Goal: Navigation & Orientation: Understand site structure

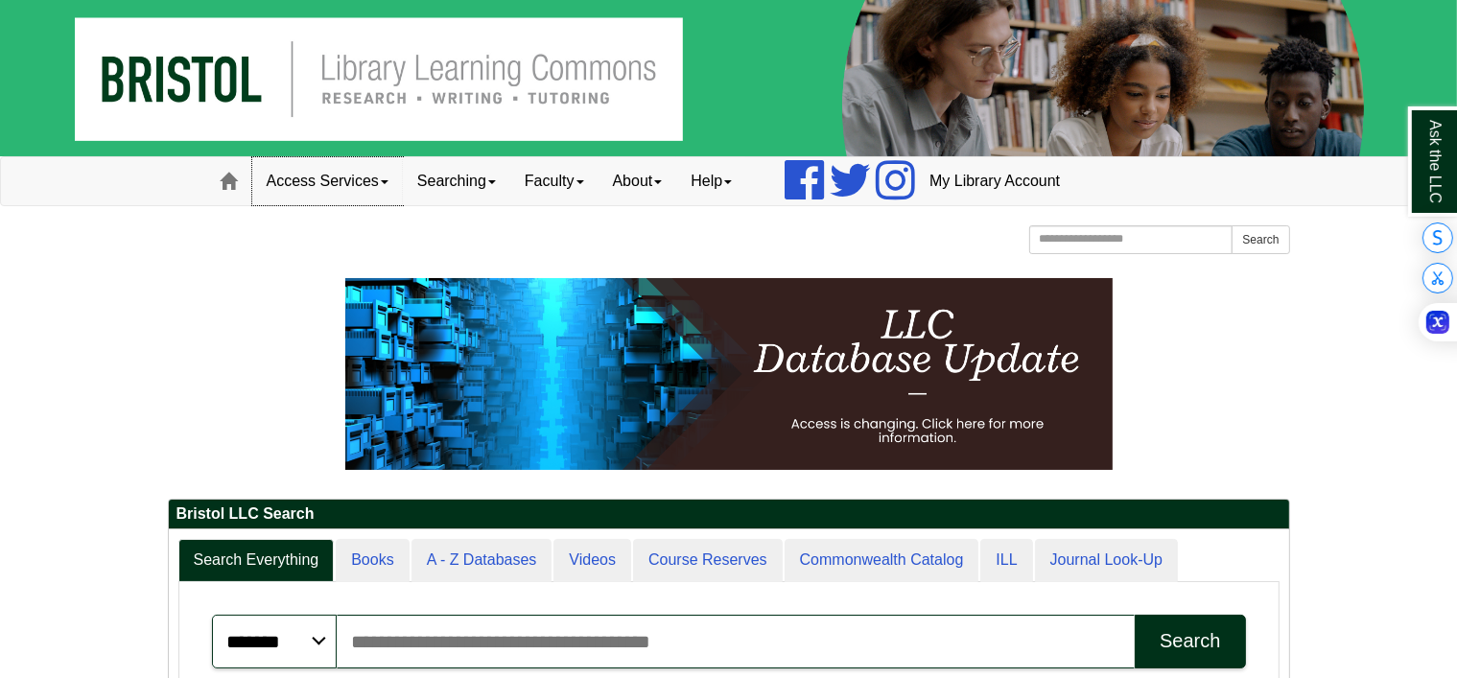
click at [364, 184] on link "Access Services" at bounding box center [327, 181] width 151 height 48
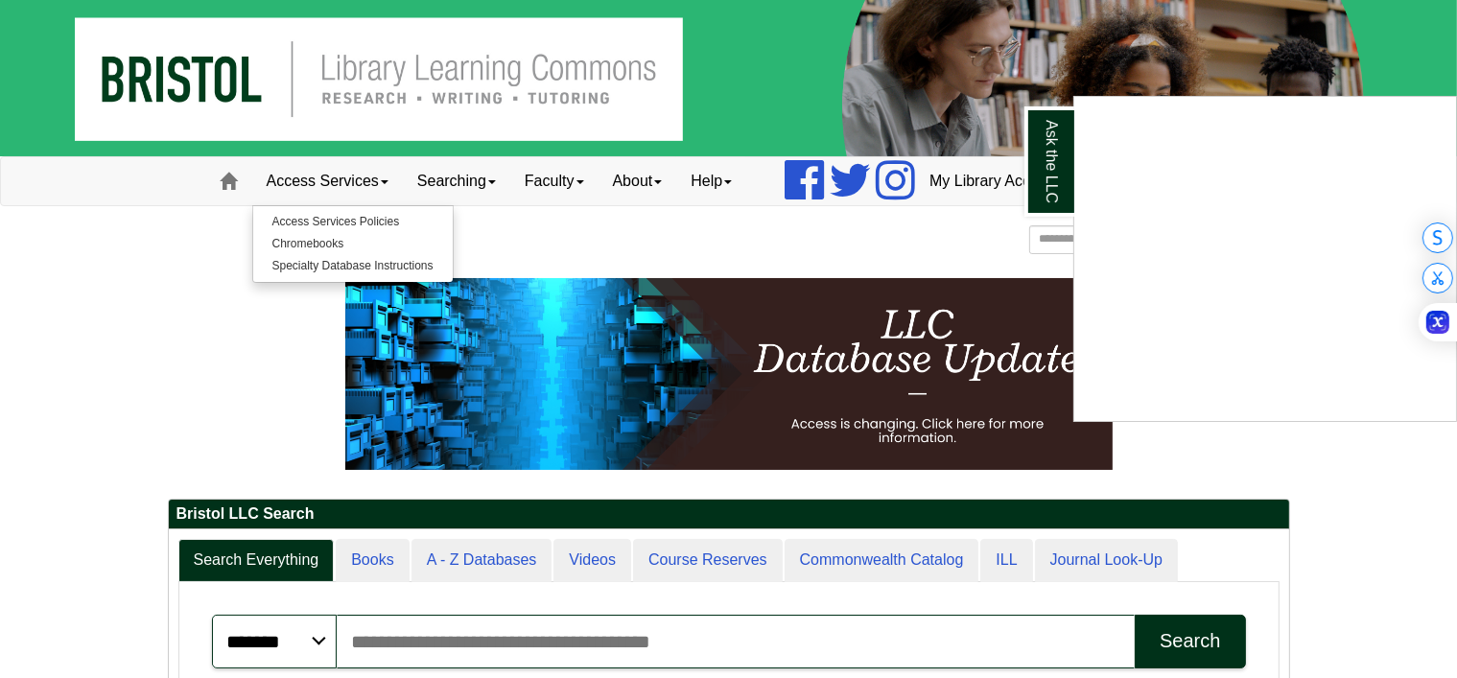
click at [437, 175] on div "Ask the LLC" at bounding box center [728, 339] width 1457 height 678
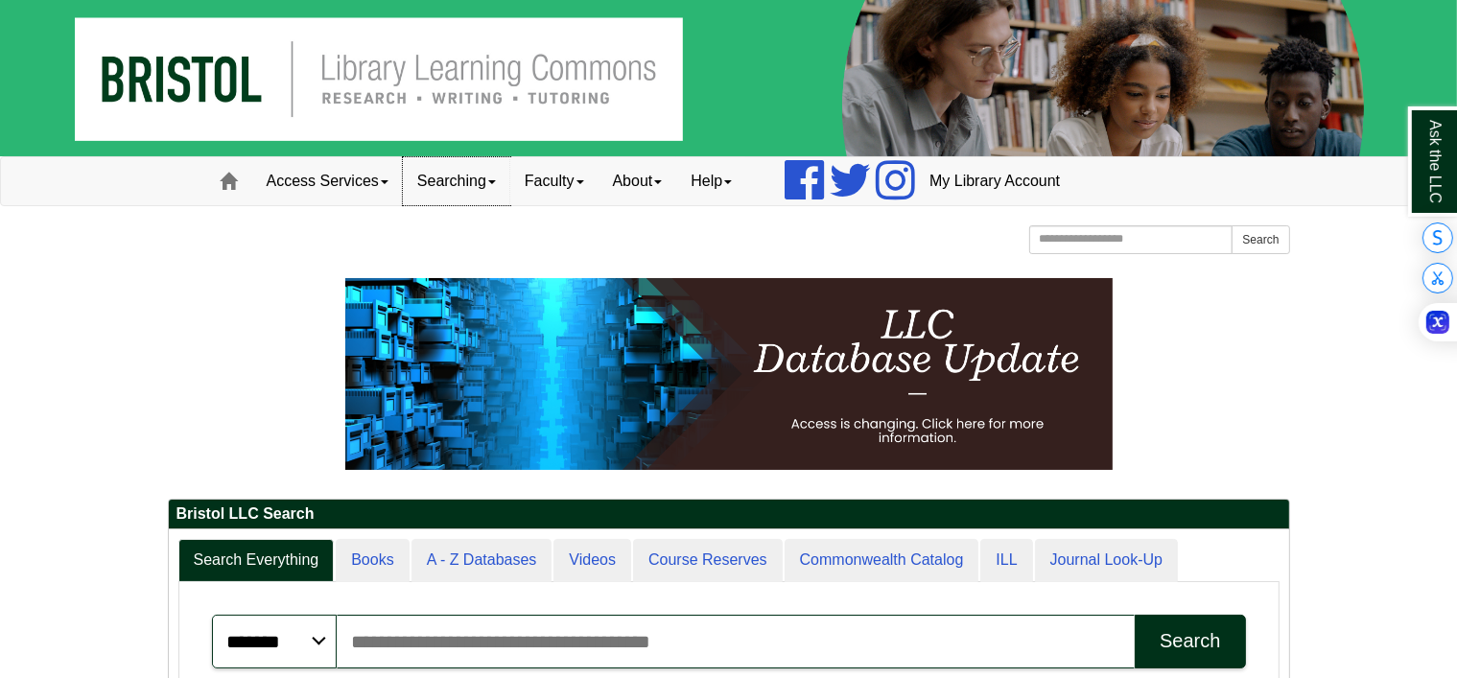
click at [437, 175] on link "Searching" at bounding box center [456, 181] width 107 height 48
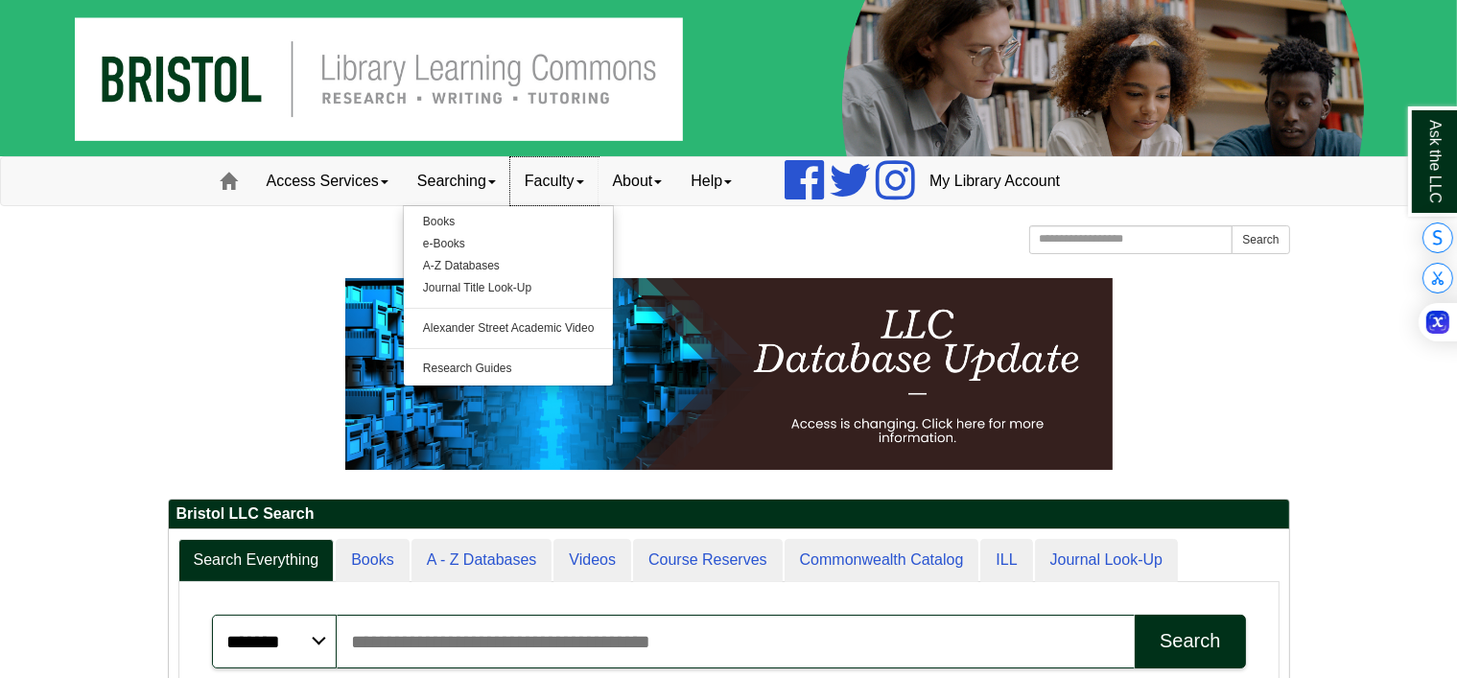
click at [552, 175] on link "Faculty" at bounding box center [554, 181] width 88 height 48
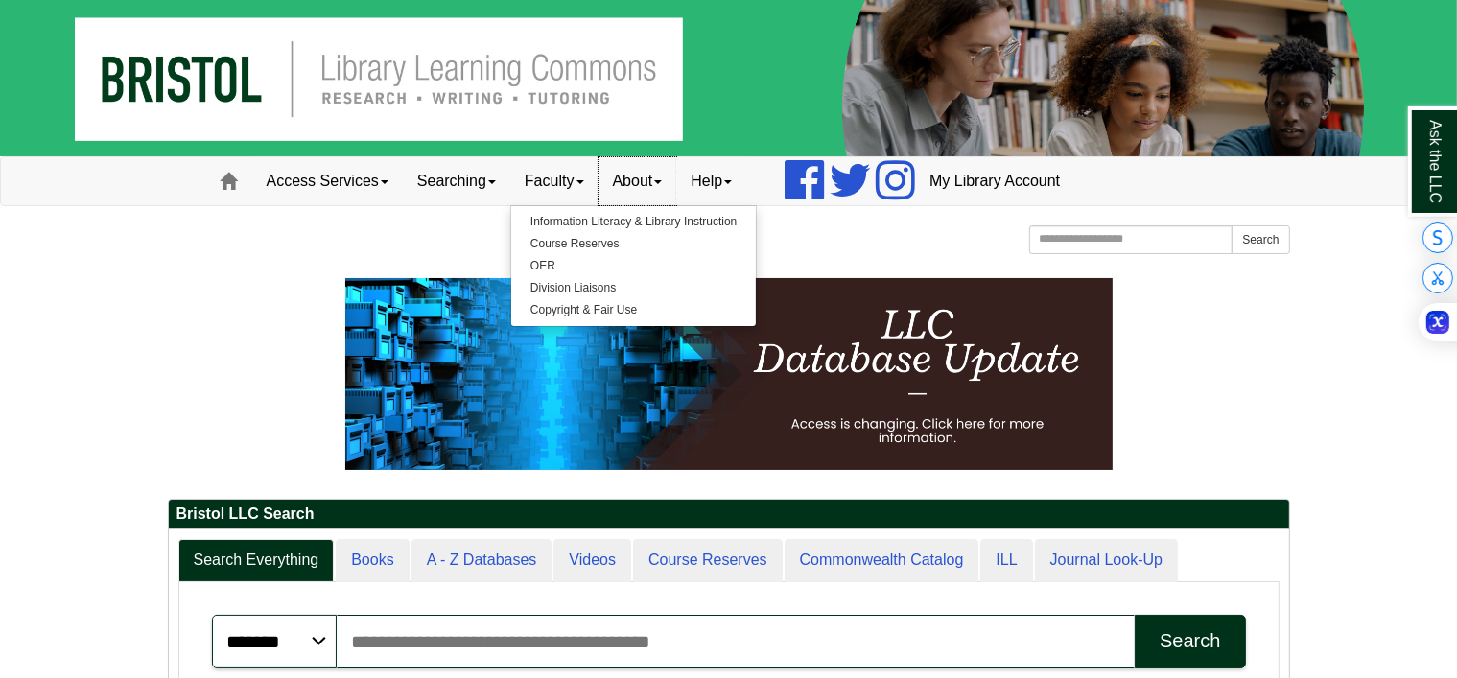
click at [640, 174] on link "About" at bounding box center [637, 181] width 79 height 48
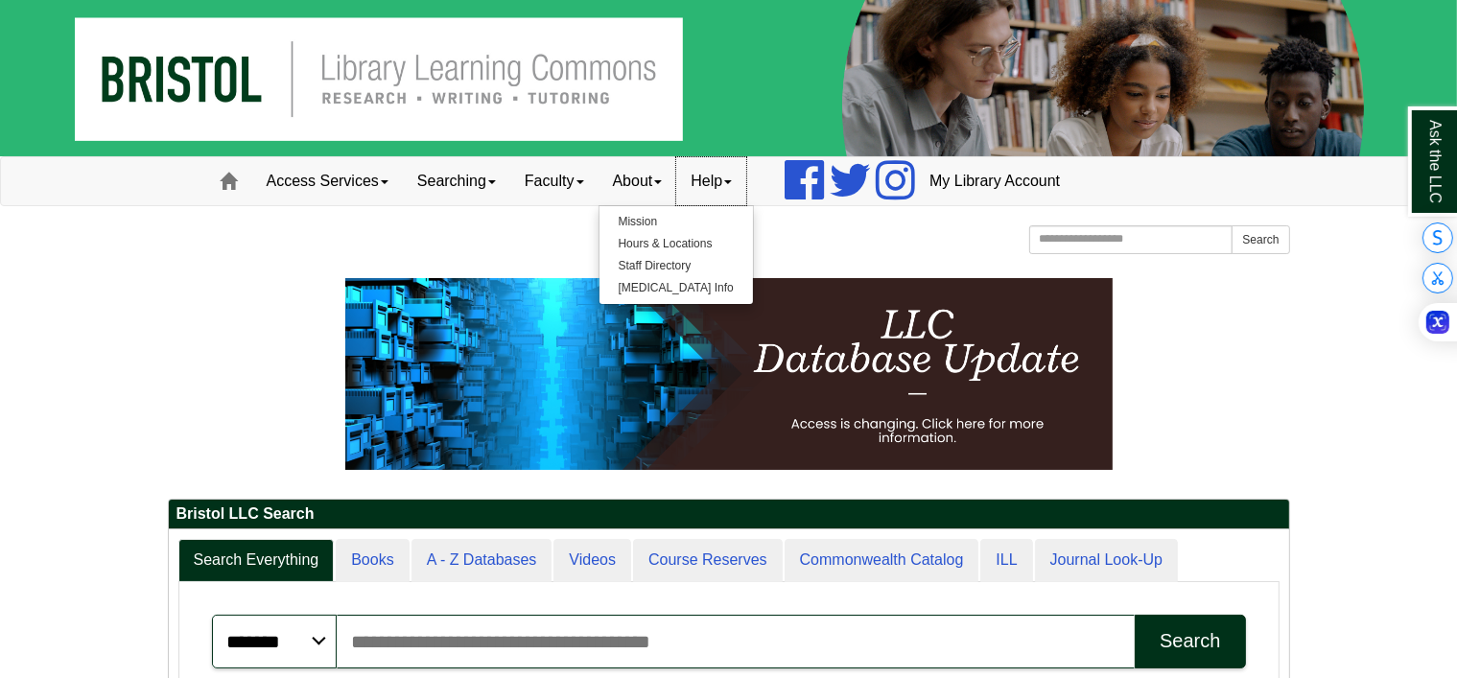
click at [725, 184] on link "Help" at bounding box center [711, 181] width 70 height 48
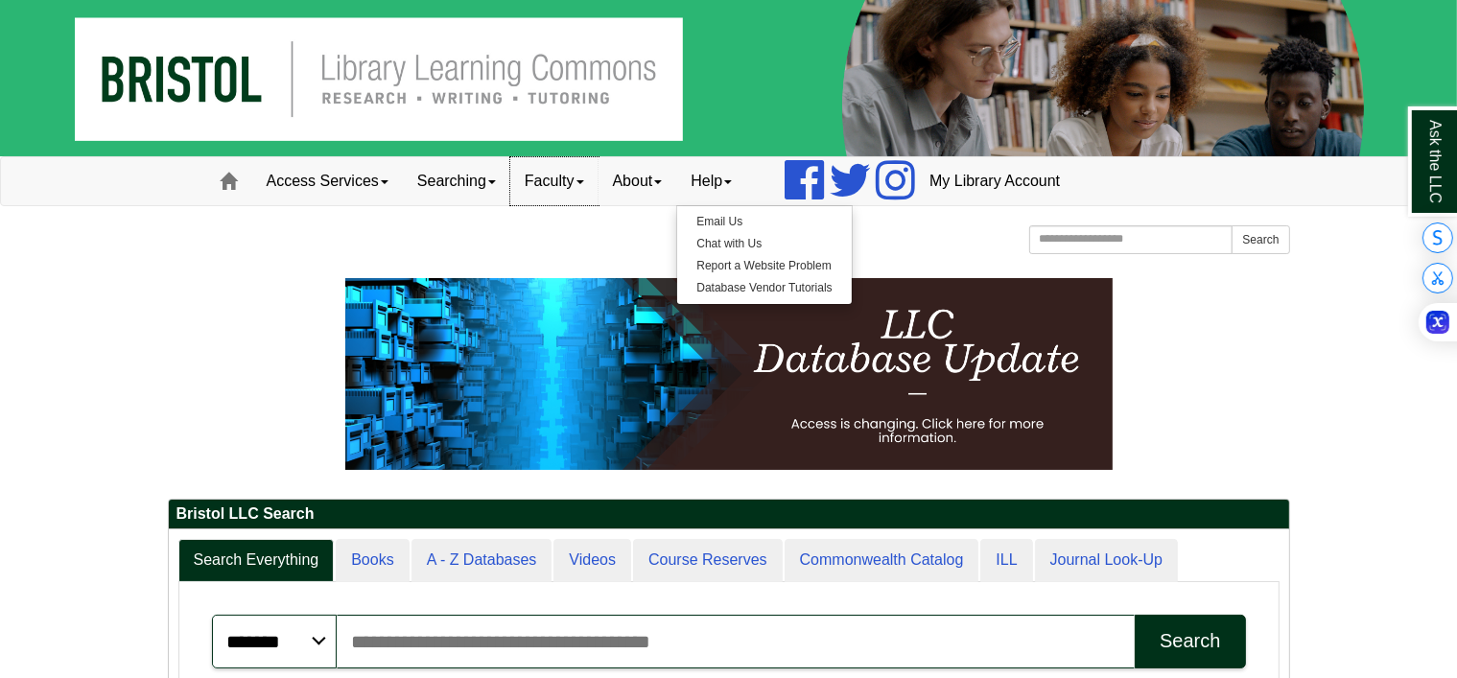
click at [579, 179] on link "Faculty" at bounding box center [554, 181] width 88 height 48
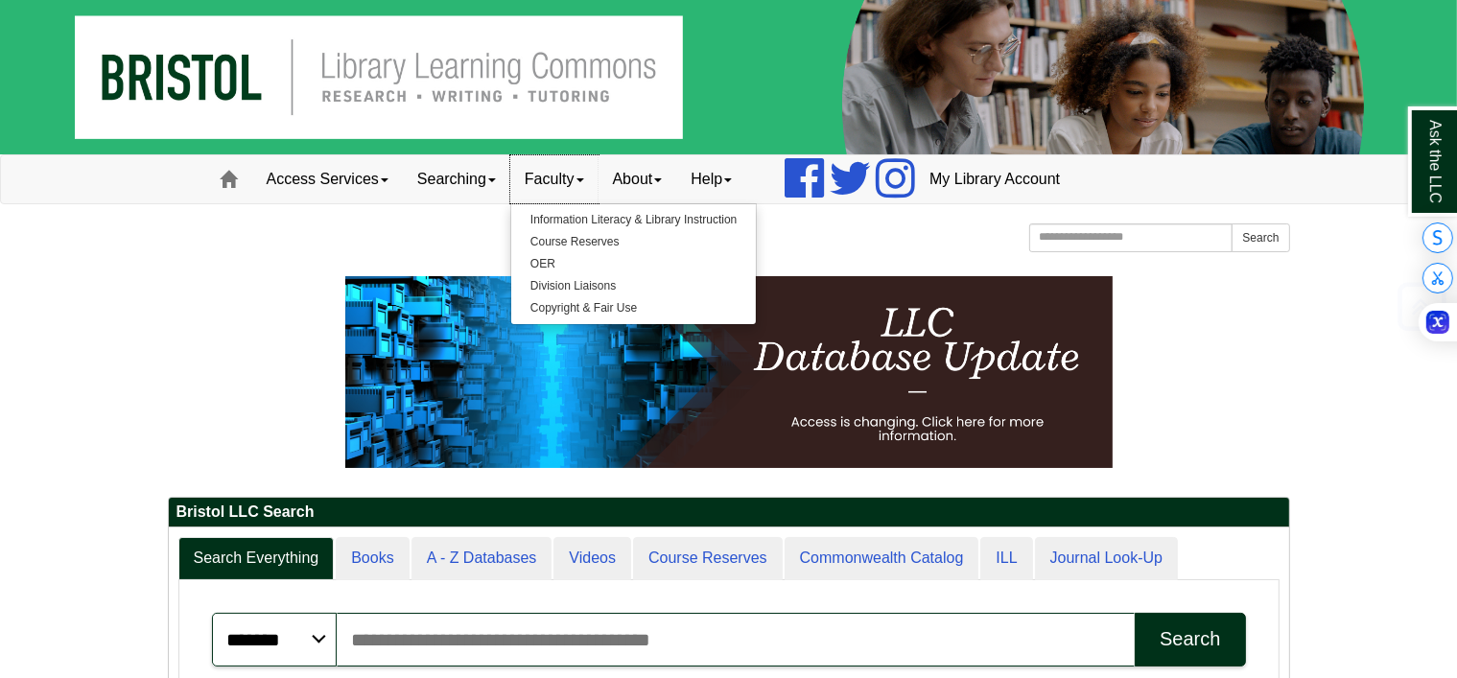
scroll to position [230, 1120]
click at [327, 165] on link "Access Services" at bounding box center [327, 179] width 151 height 48
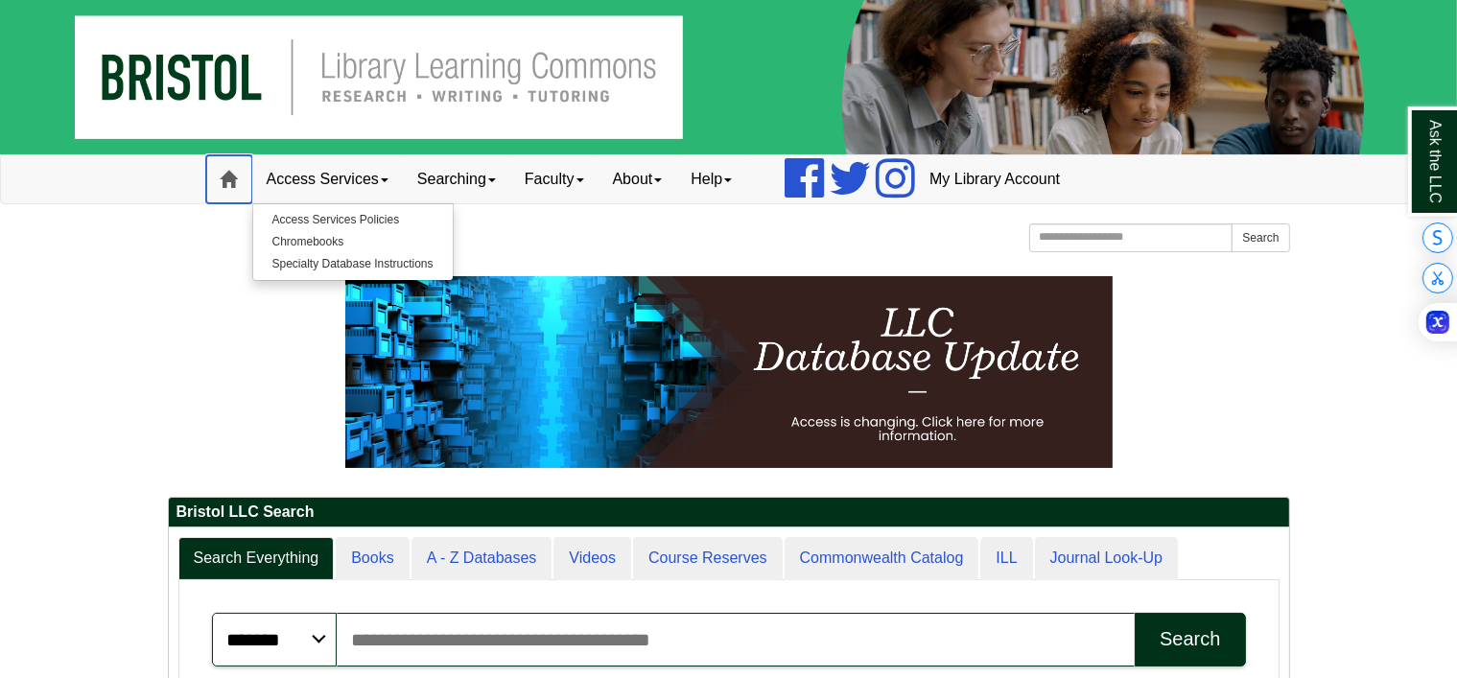
drag, startPoint x: 327, startPoint y: 165, endPoint x: 227, endPoint y: 174, distance: 100.1
click at [227, 174] on span at bounding box center [229, 179] width 17 height 17
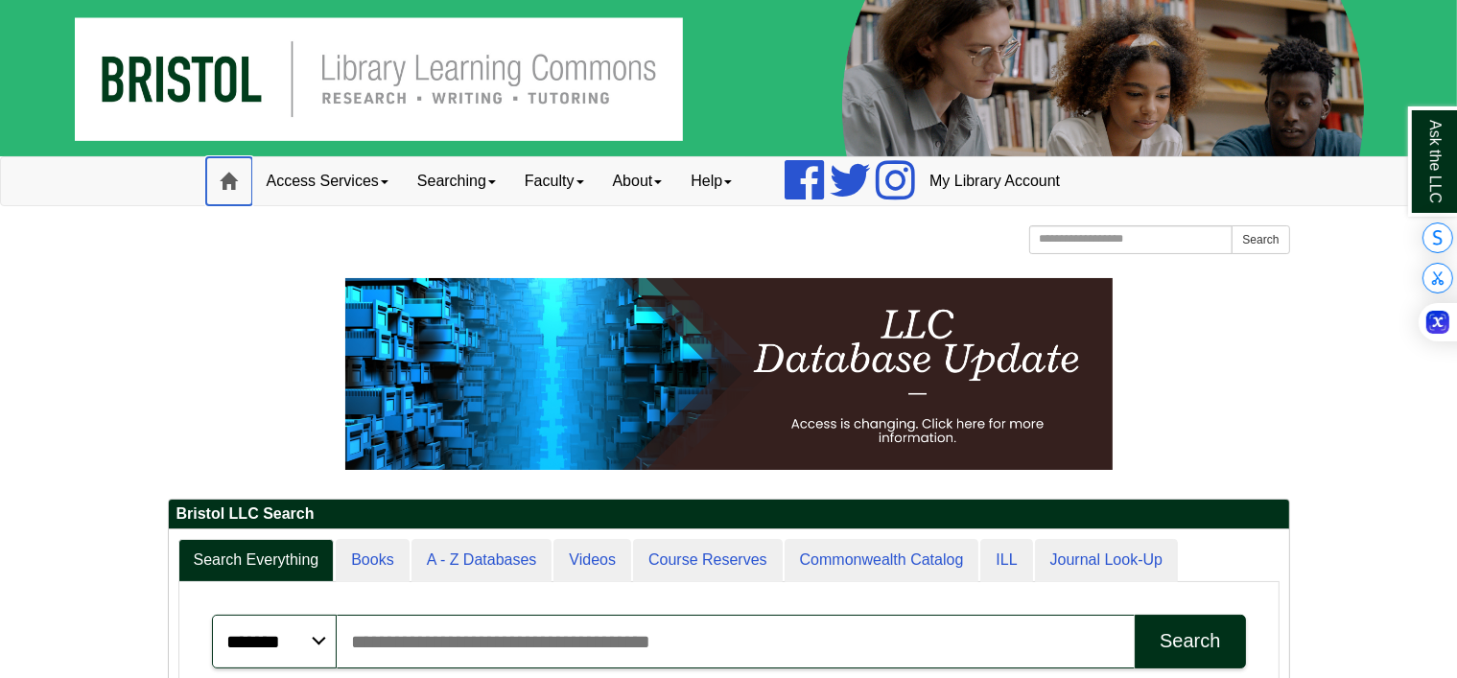
click at [227, 174] on span at bounding box center [229, 181] width 17 height 17
